Goal: Find contact information

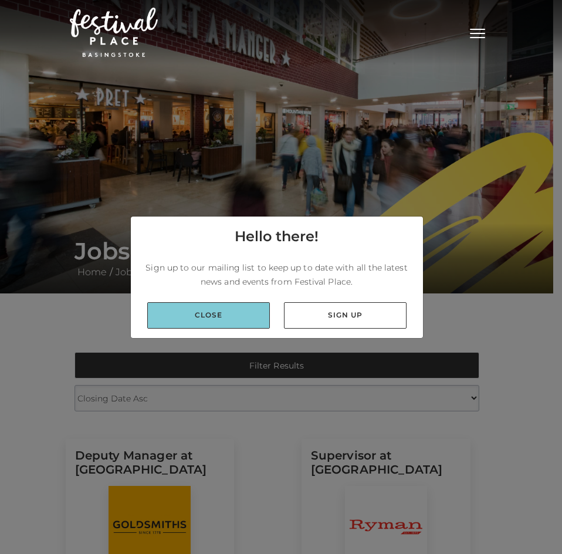
click at [225, 320] on link "Close" at bounding box center [208, 315] width 123 height 26
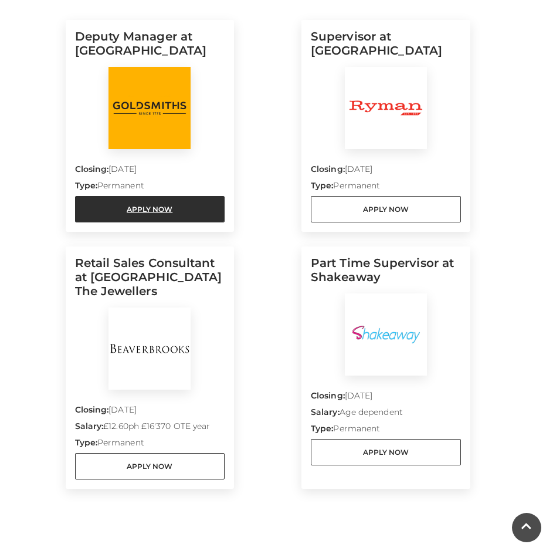
scroll to position [352, 0]
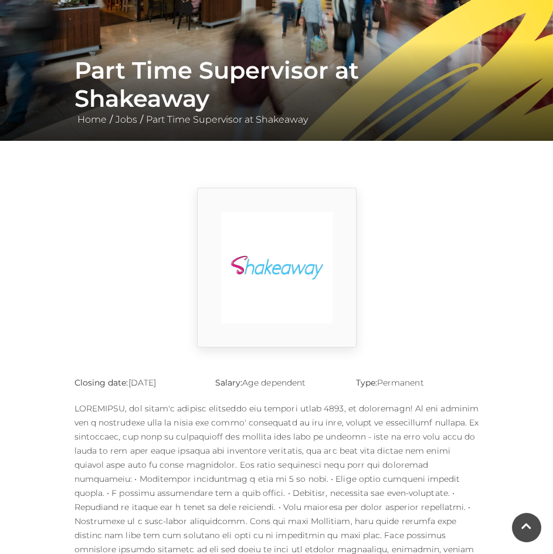
scroll to position [117, 0]
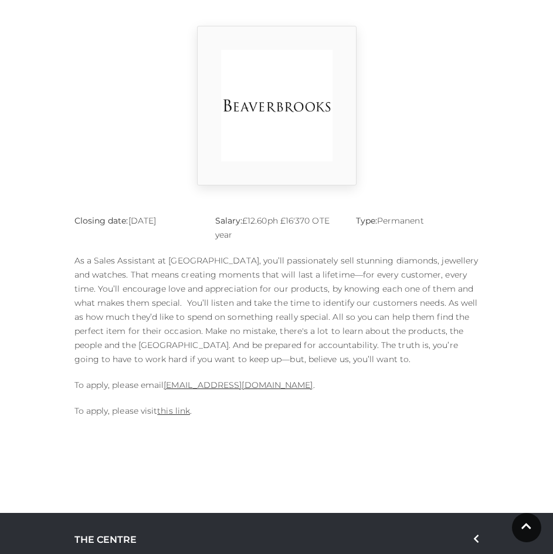
scroll to position [293, 0]
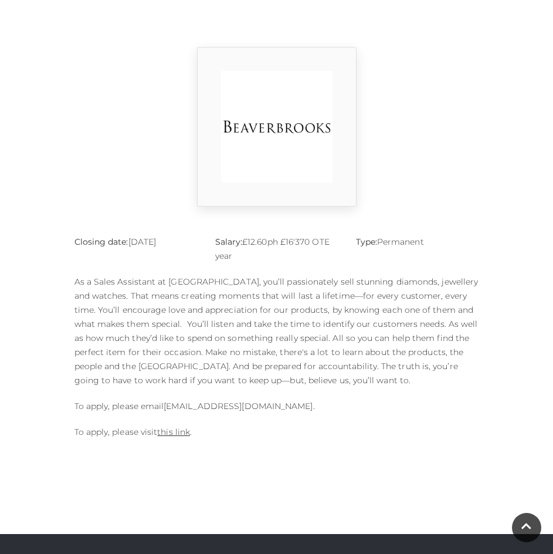
click at [221, 410] on link "basingstoke.branch@beaverbrooks.co.uk" at bounding box center [238, 406] width 149 height 11
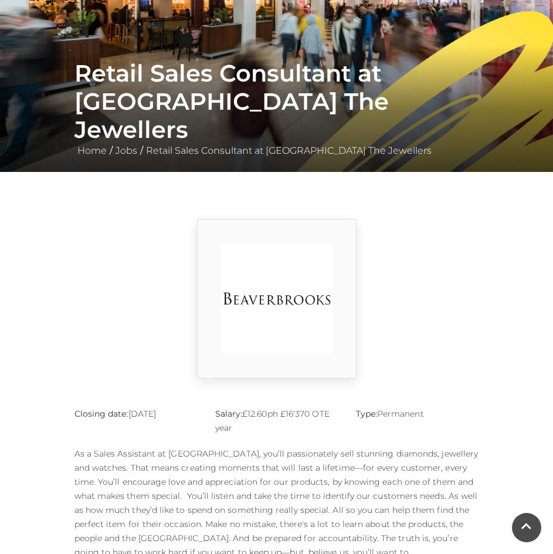
scroll to position [117, 0]
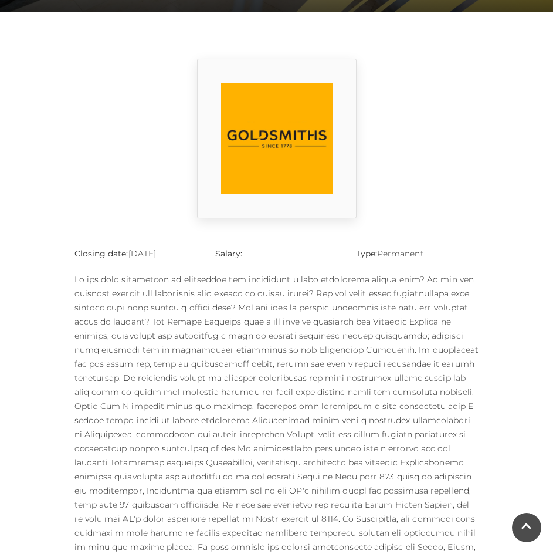
scroll to position [293, 0]
